Goal: Information Seeking & Learning: Learn about a topic

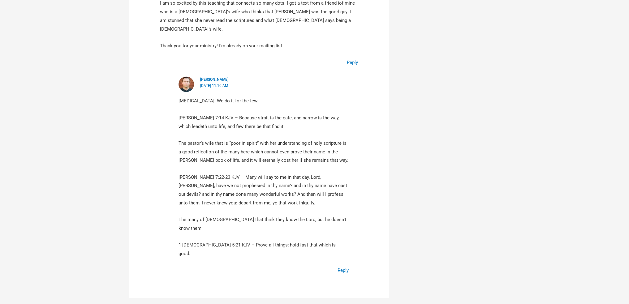
scroll to position [1485, 0]
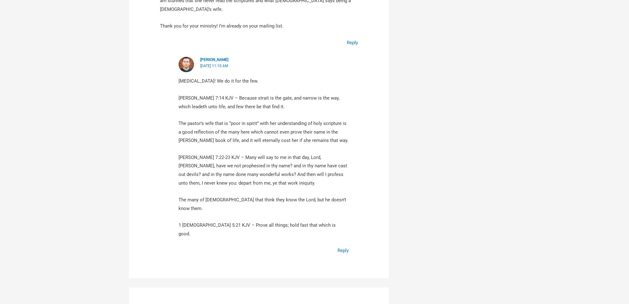
click at [203, 221] on p "1 Thessalonians 5:21 KJV – Prove all things; hold fast that which is good." at bounding box center [264, 229] width 170 height 17
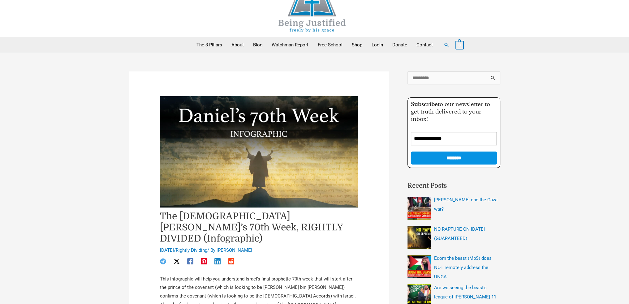
scroll to position [27, 0]
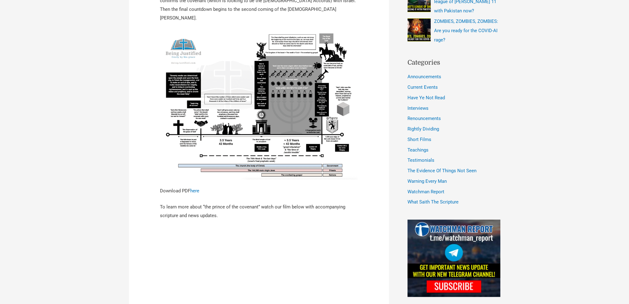
scroll to position [309, 0]
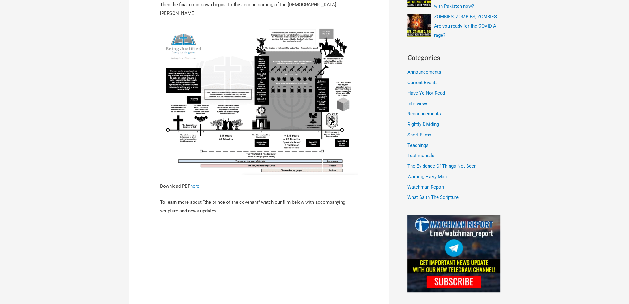
click at [223, 112] on img at bounding box center [259, 99] width 198 height 149
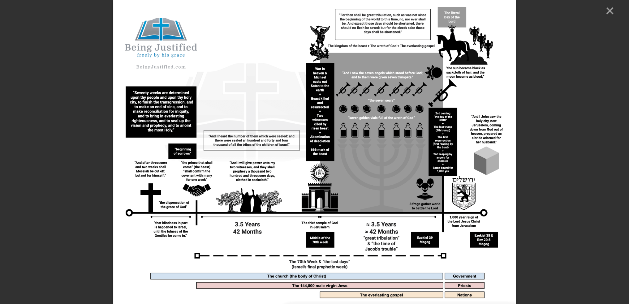
click at [610, 11] on line "Close" at bounding box center [610, 11] width 6 height 6
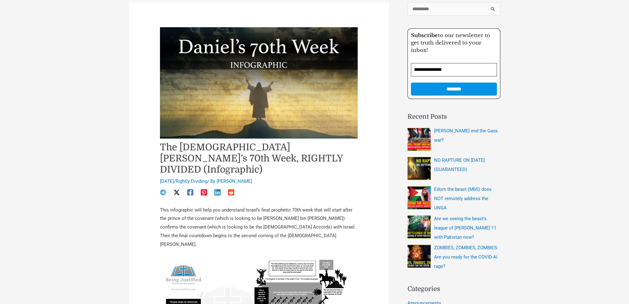
scroll to position [0, 0]
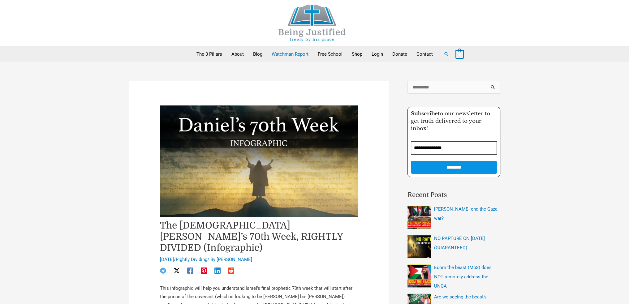
click at [286, 54] on link "Watchman Report" at bounding box center [290, 53] width 46 height 15
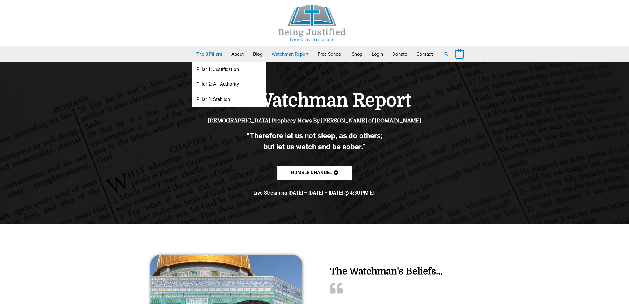
click at [201, 53] on link "The 3 Pillars" at bounding box center [209, 53] width 35 height 15
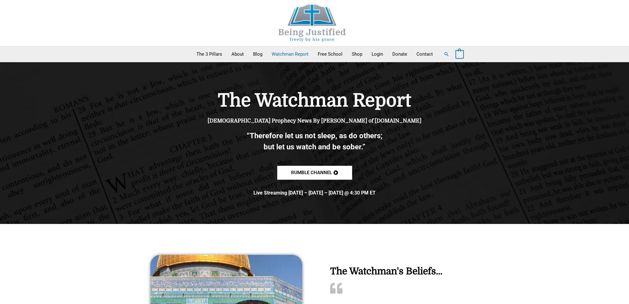
click at [294, 27] on img at bounding box center [312, 23] width 93 height 37
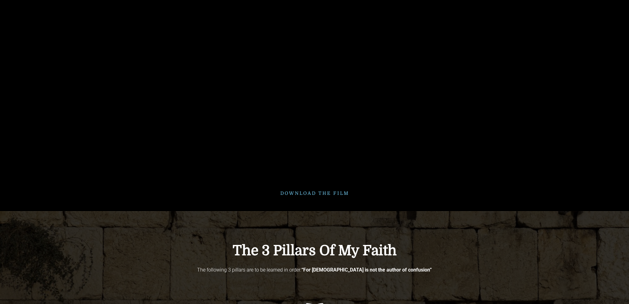
scroll to position [495, 0]
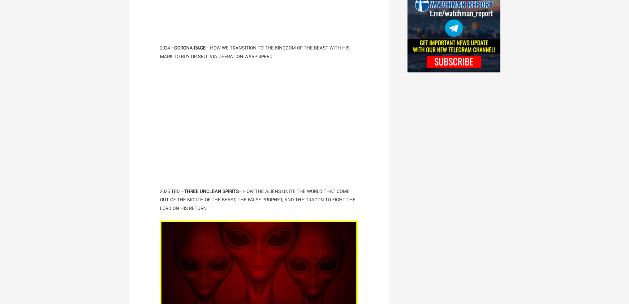
scroll to position [526, 0]
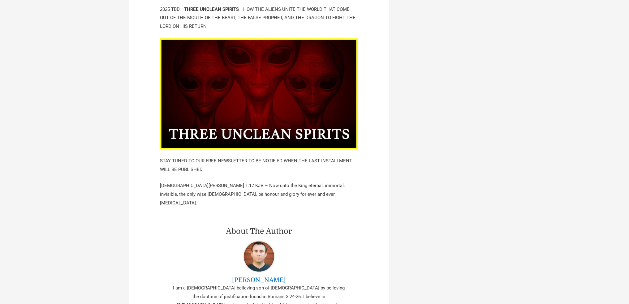
click at [243, 95] on img at bounding box center [259, 93] width 198 height 111
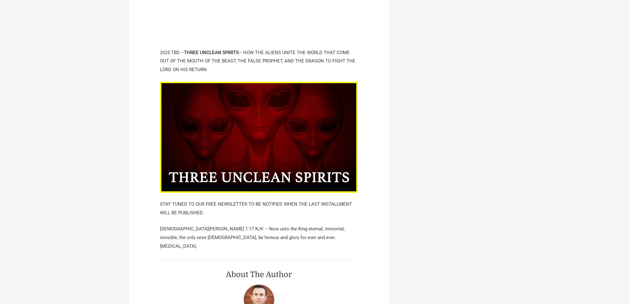
scroll to position [681, 0]
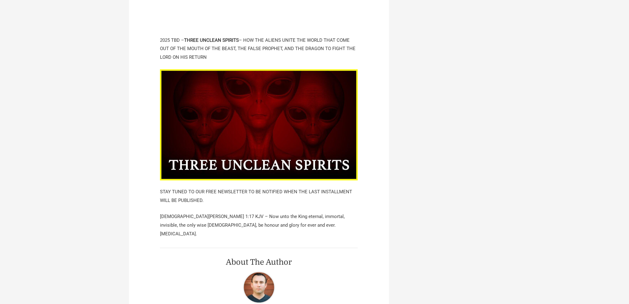
click at [260, 117] on img at bounding box center [259, 124] width 198 height 111
click at [240, 158] on img at bounding box center [259, 124] width 198 height 111
click at [250, 160] on img at bounding box center [259, 124] width 198 height 111
click at [238, 142] on img at bounding box center [259, 124] width 198 height 111
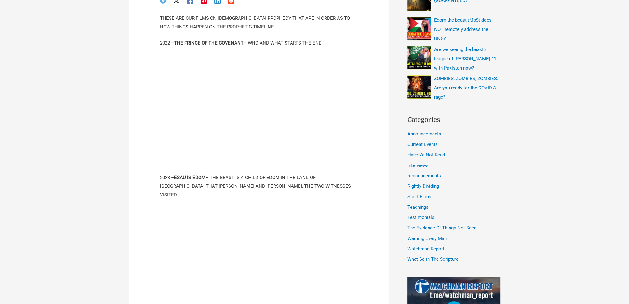
scroll to position [0, 0]
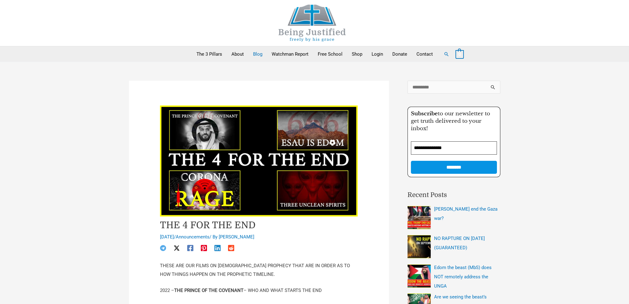
click at [265, 58] on link "Blog" at bounding box center [257, 53] width 19 height 15
click at [287, 54] on link "Watchman Report" at bounding box center [290, 53] width 46 height 15
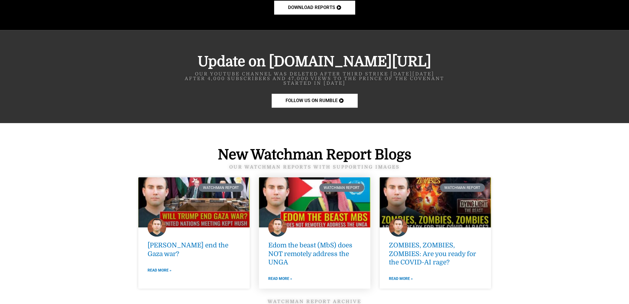
scroll to position [743, 0]
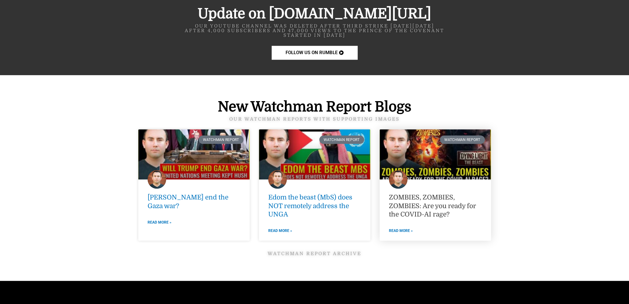
click at [420, 213] on link "ZOMBIES, ZOMBIES, ZOMBIES: Are you ready for the COVID-AI rage?" at bounding box center [432, 206] width 87 height 24
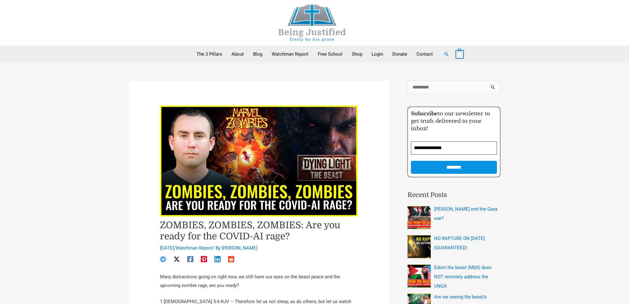
click at [303, 22] on img at bounding box center [312, 23] width 93 height 37
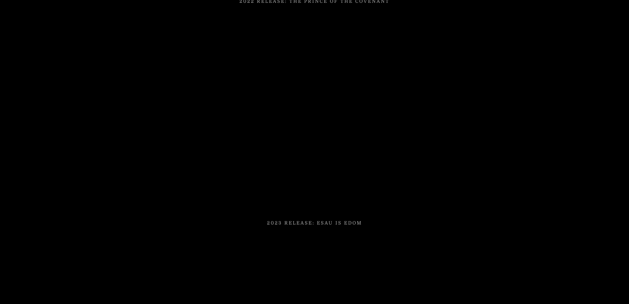
scroll to position [1052, 0]
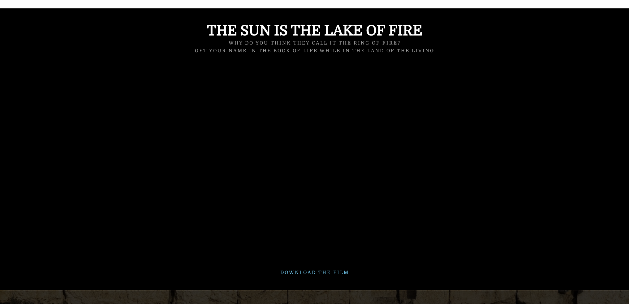
scroll to position [402, 0]
